Goal: Register for event/course

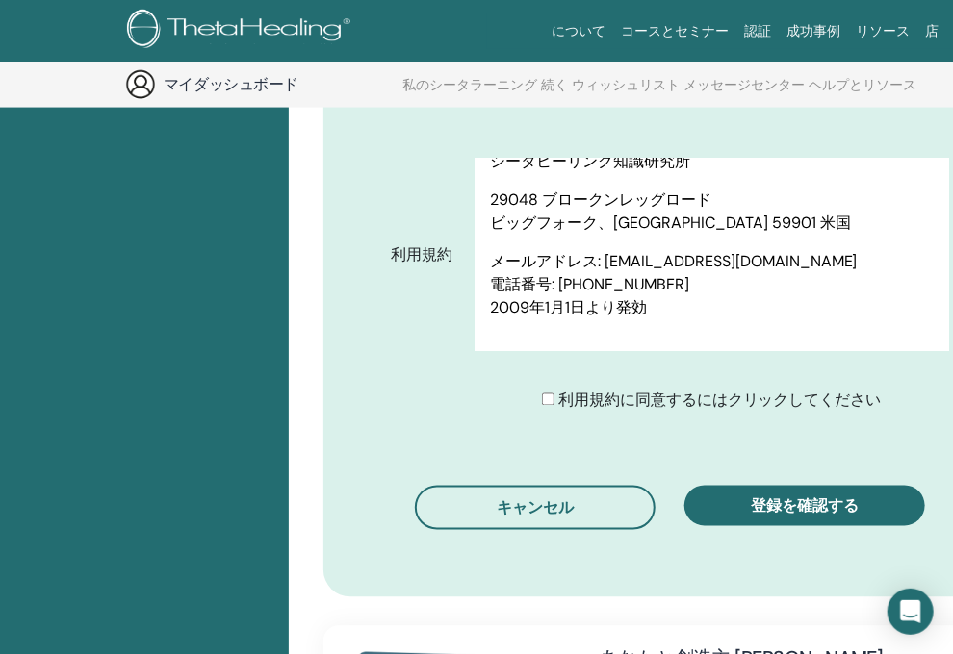
scroll to position [928, 0]
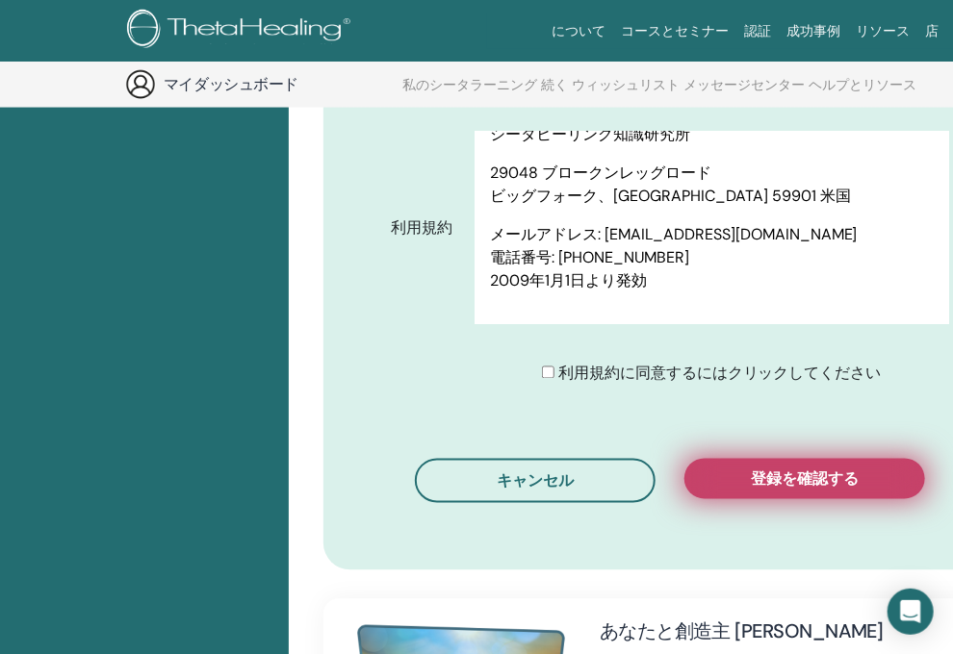
click at [813, 480] on font "登録を確認する" at bounding box center [805, 480] width 108 height 20
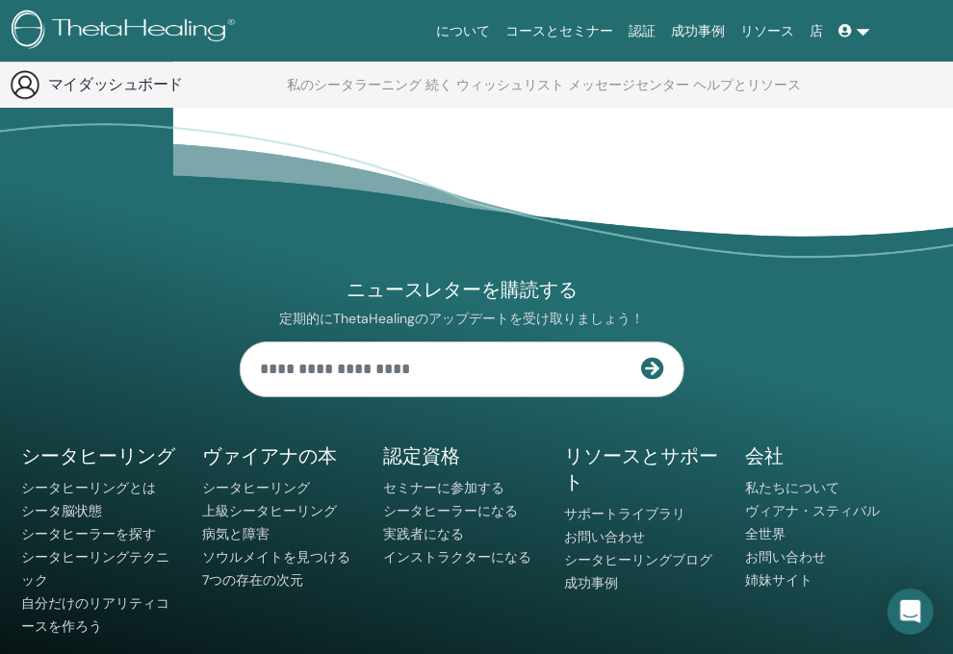
scroll to position [1836, 115]
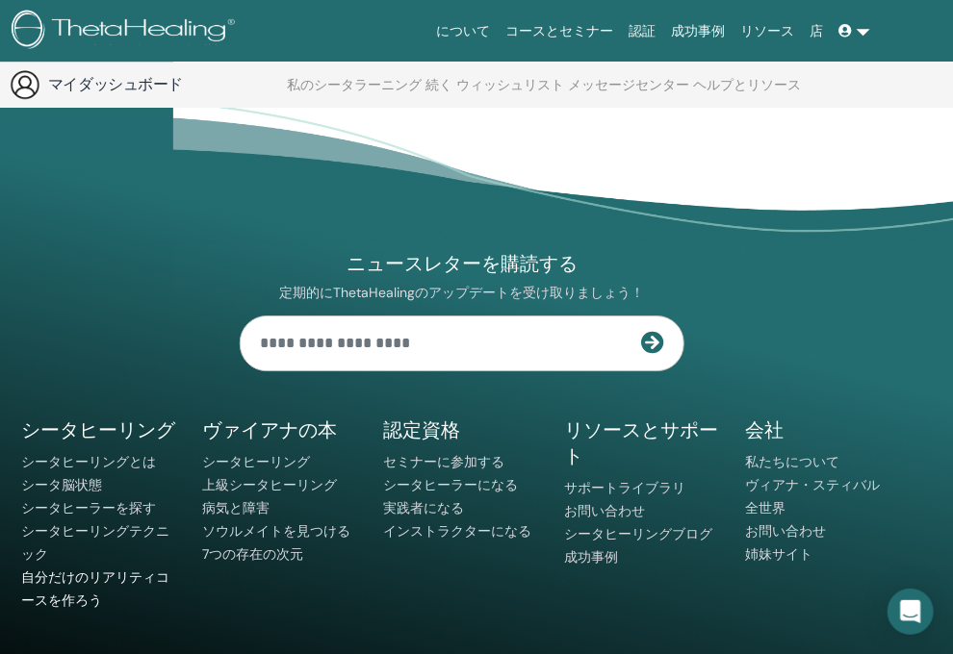
click at [93, 576] on font "自分だけのリアリティコースを作ろう" at bounding box center [95, 589] width 148 height 40
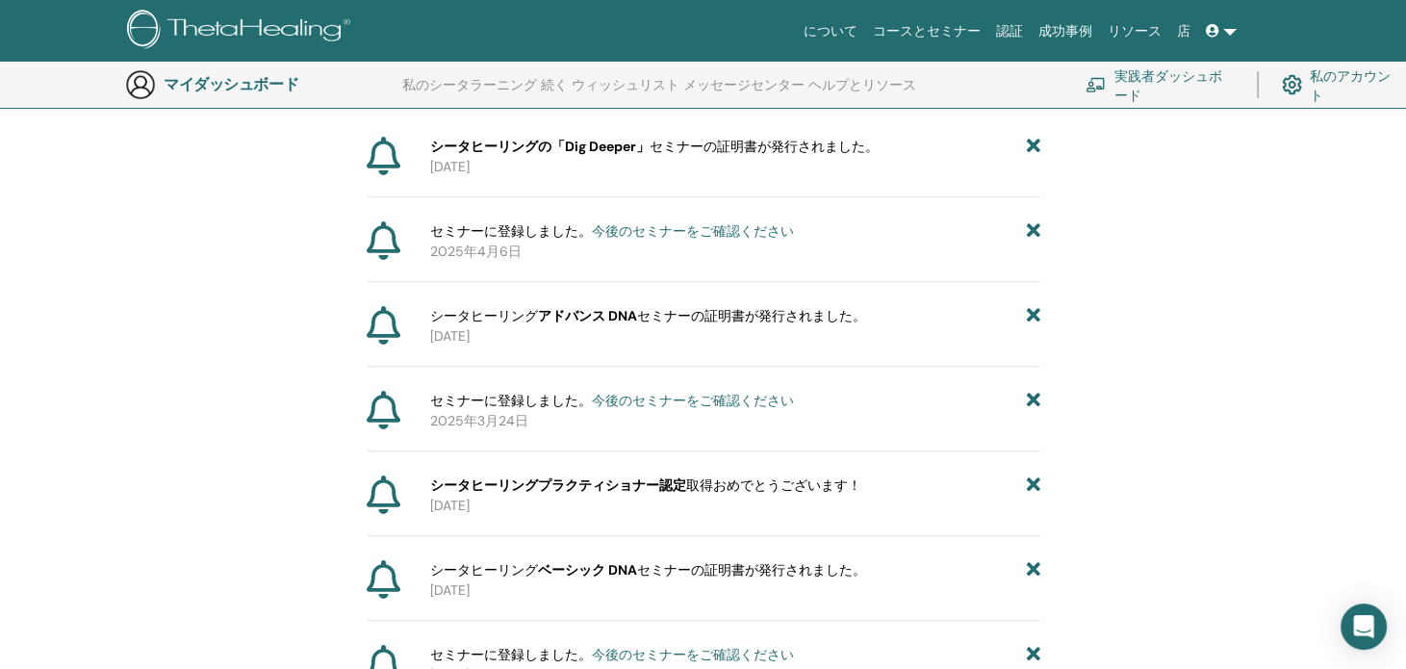
scroll to position [27, 0]
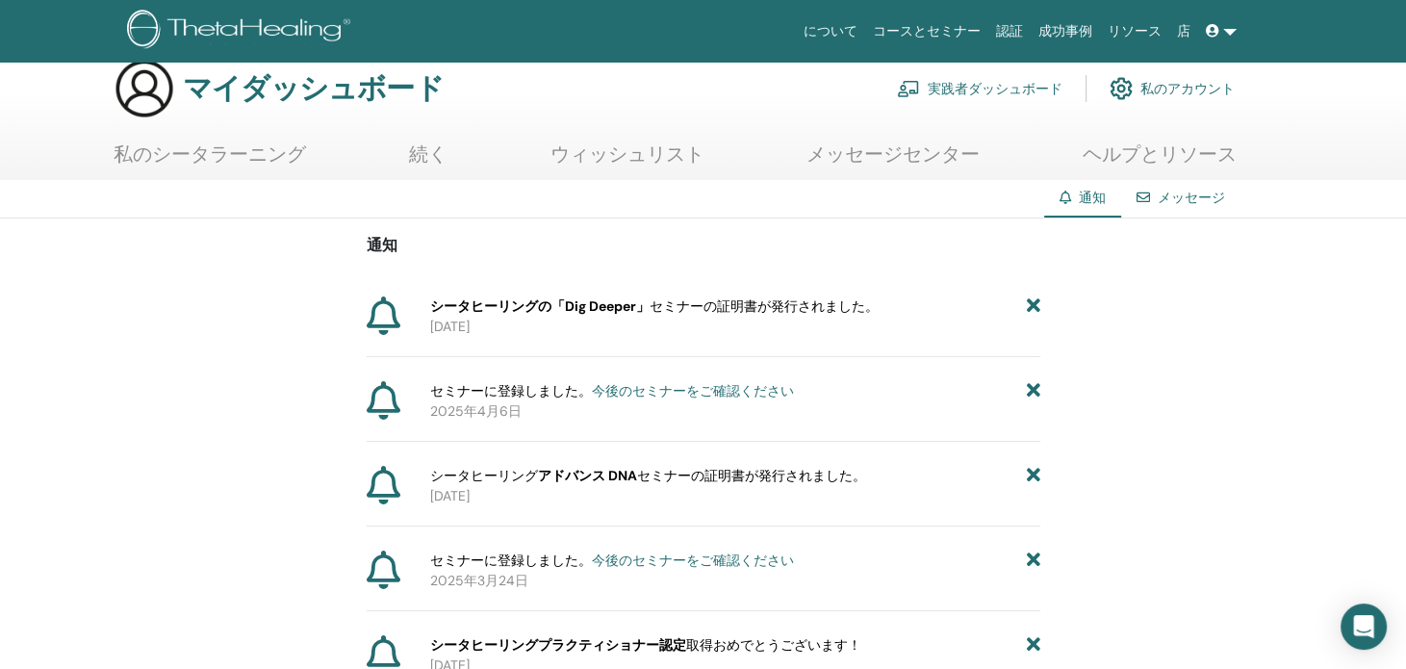
click at [1155, 194] on div "メッセージ" at bounding box center [1180, 198] width 119 height 36
click at [1016, 28] on font "認証" at bounding box center [1009, 30] width 27 height 15
